Goal: Transaction & Acquisition: Subscribe to service/newsletter

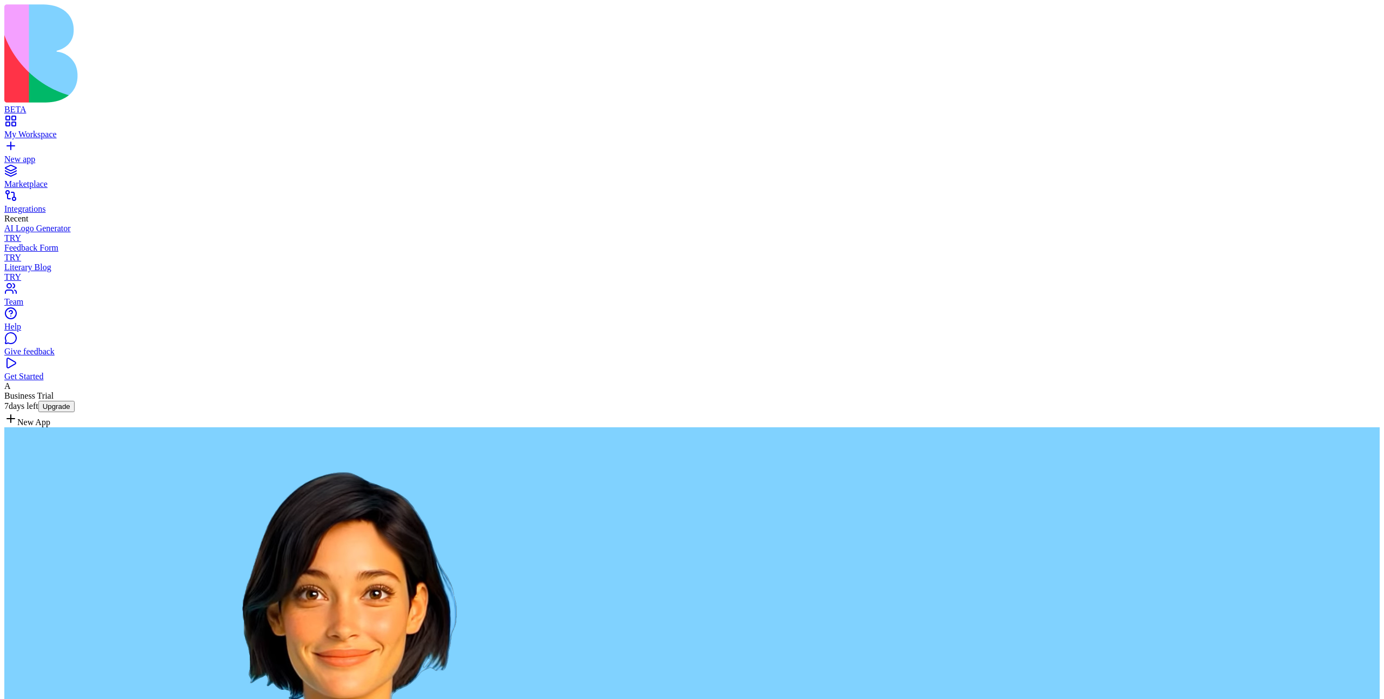
click at [54, 411] on span "Business Trial 7 days left" at bounding box center [28, 400] width 49 height 19
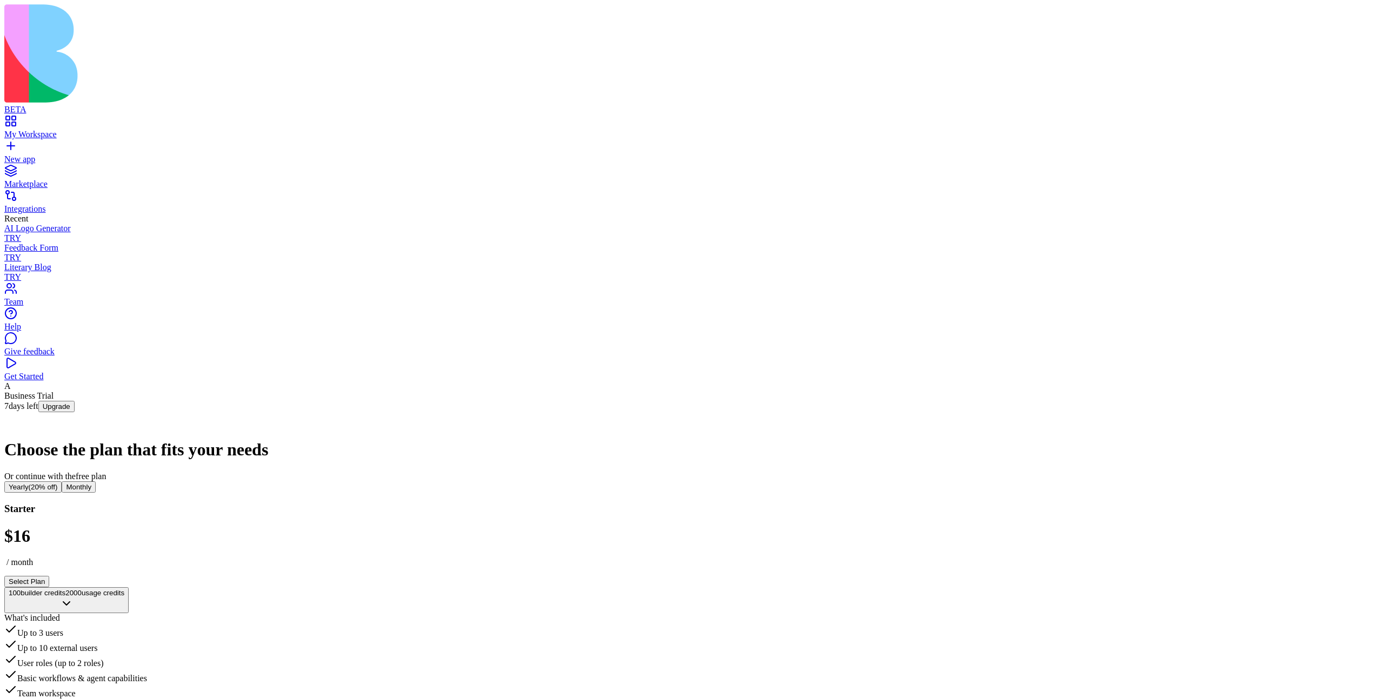
click at [106, 472] on span "free plan" at bounding box center [91, 476] width 30 height 9
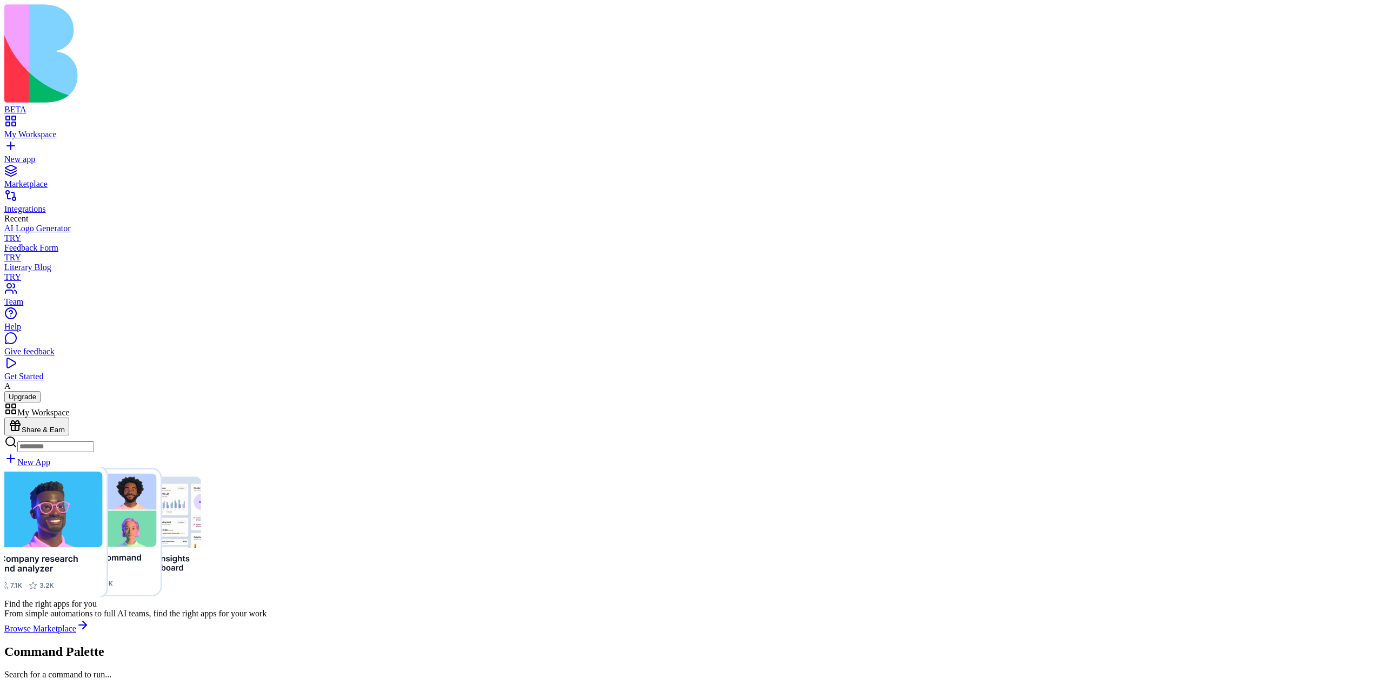
click at [25, 403] on div "A Upgrade" at bounding box center [691, 392] width 1375 height 21
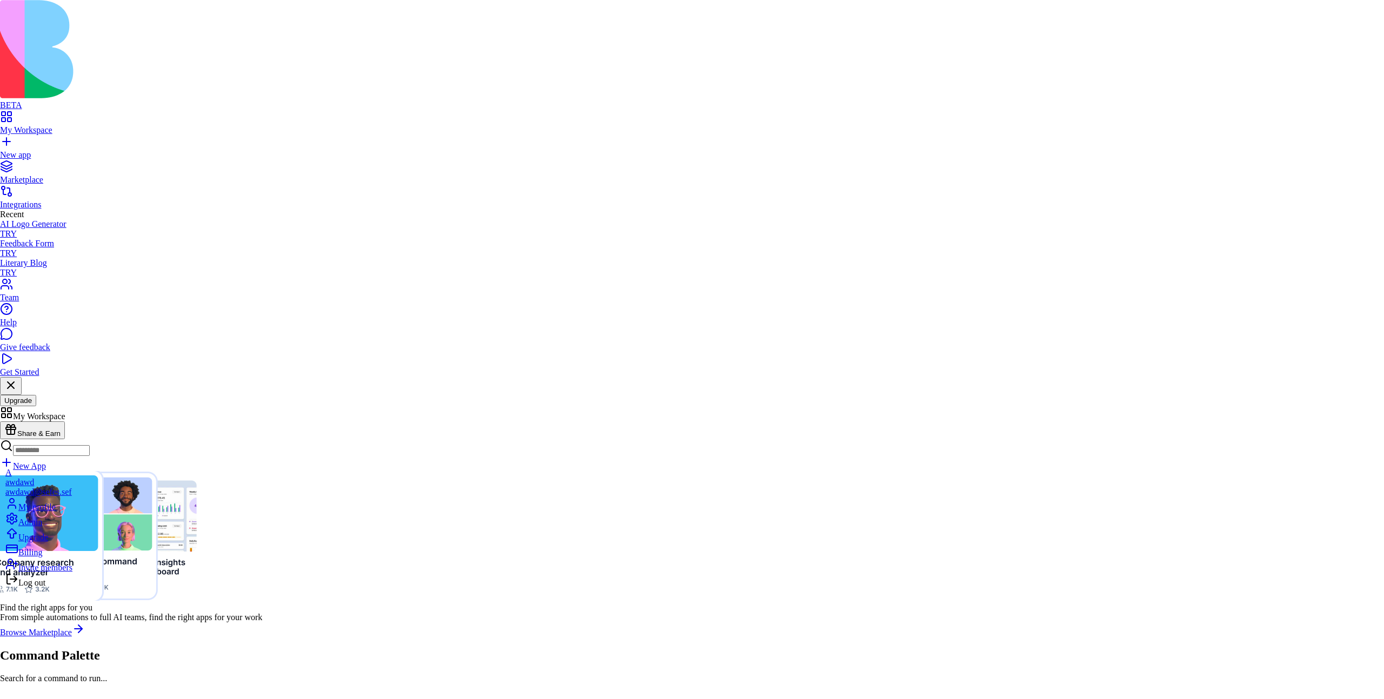
click at [32, 588] on div "Log out" at bounding box center [38, 580] width 67 height 15
